Goal: Information Seeking & Learning: Learn about a topic

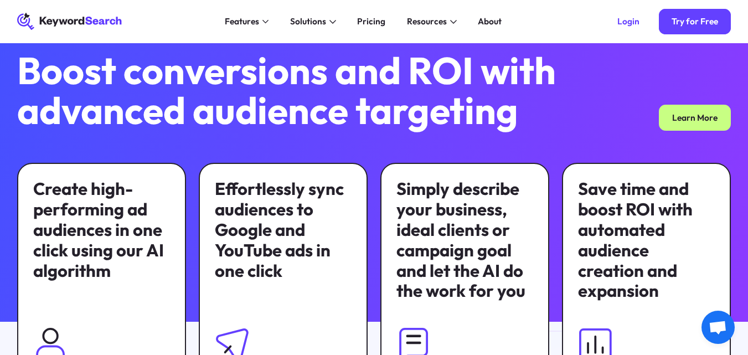
scroll to position [332, 0]
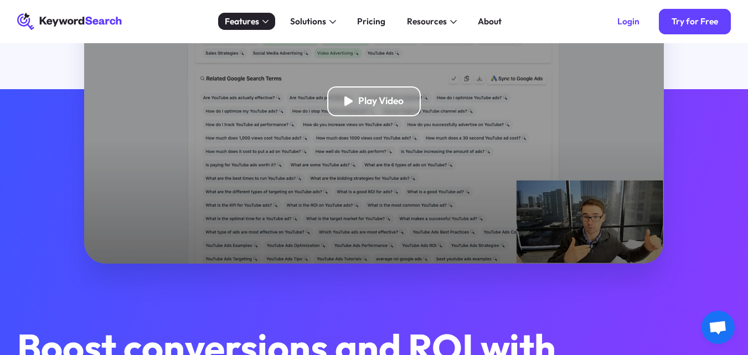
click at [254, 26] on div "Features" at bounding box center [242, 21] width 34 height 13
click at [256, 25] on div "Features" at bounding box center [242, 21] width 34 height 13
click at [251, 21] on div "Features" at bounding box center [242, 21] width 34 height 13
click at [268, 22] on icon at bounding box center [265, 22] width 7 height 6
click at [268, 22] on icon at bounding box center [265, 22] width 7 height 4
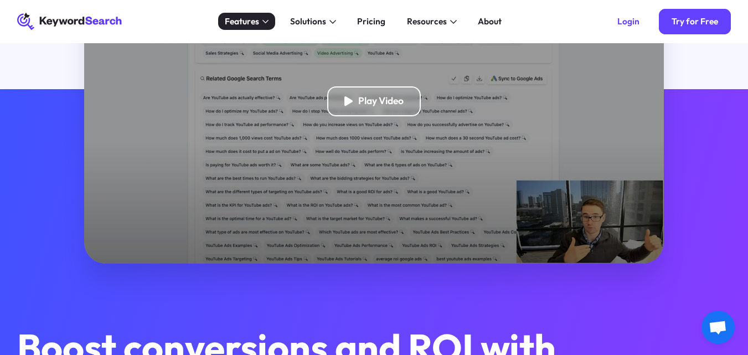
click at [271, 18] on div "Features" at bounding box center [246, 21] width 57 height 17
